Goal: Contribute content: Add original content to the website for others to see

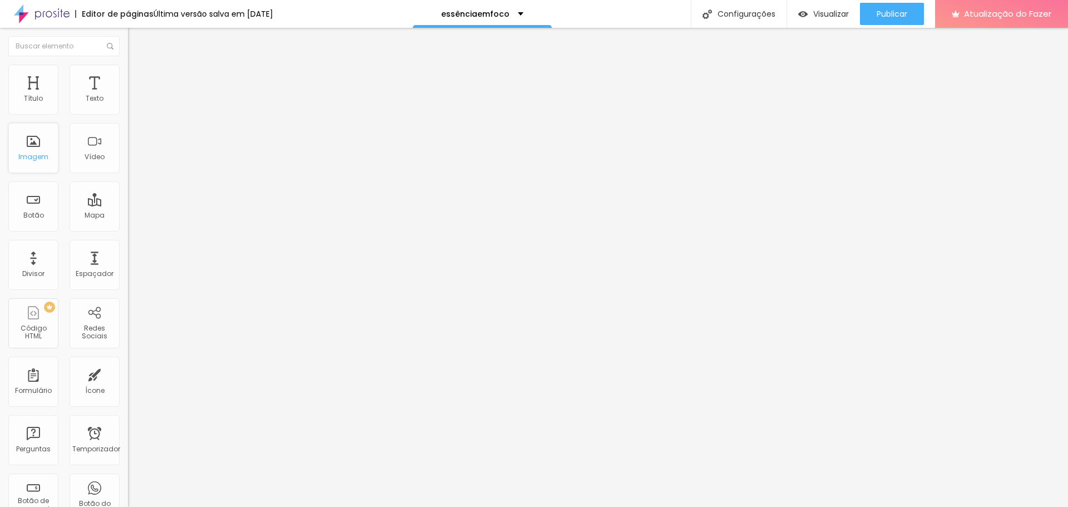
click at [28, 141] on div "Imagem" at bounding box center [33, 148] width 50 height 50
click at [135, 96] on font "Adicionar imagem" at bounding box center [167, 90] width 65 height 9
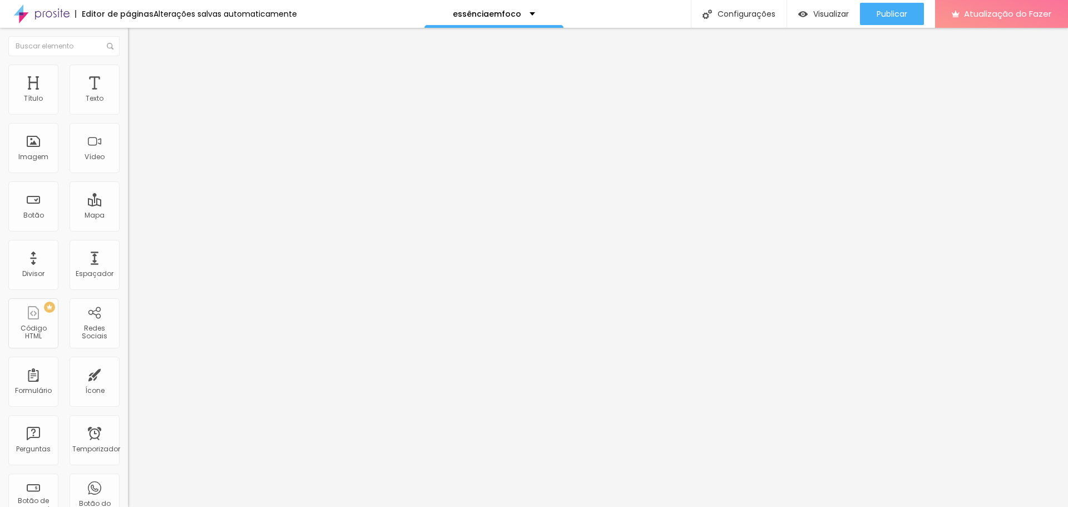
drag, startPoint x: 904, startPoint y: 7, endPoint x: 903, endPoint y: 14, distance: 7.3
click at [904, 7] on div "Publicar" at bounding box center [892, 14] width 31 height 22
